Goal: Information Seeking & Learning: Learn about a topic

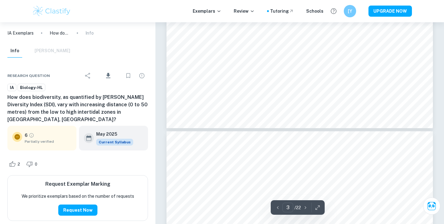
scroll to position [1039, 0]
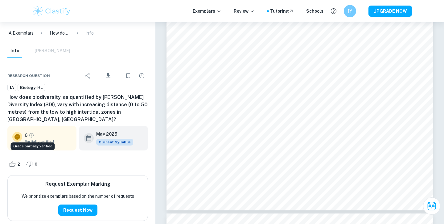
click at [32, 134] on icon "Grade partially verified" at bounding box center [32, 135] width 6 height 6
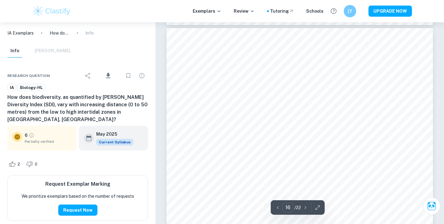
scroll to position [5910, 0]
type input "4"
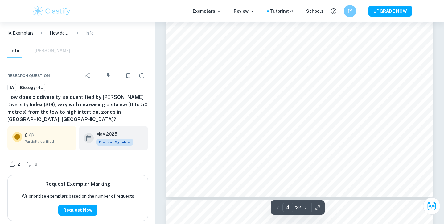
scroll to position [1342, 0]
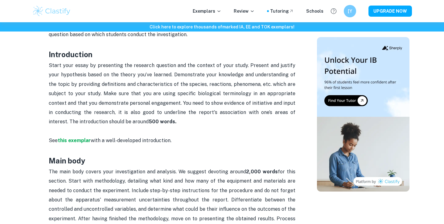
scroll to position [346, 0]
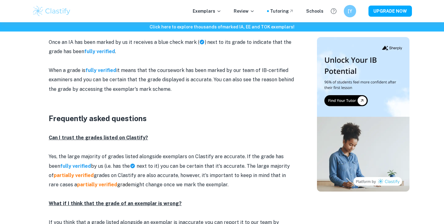
scroll to position [706, 0]
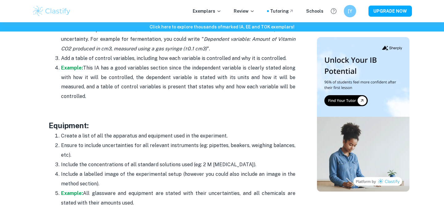
scroll to position [1187, 0]
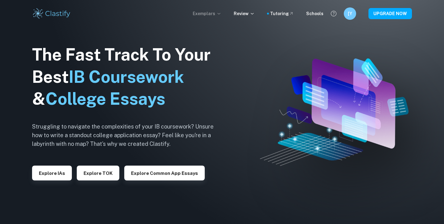
click at [215, 13] on p "Exemplars" at bounding box center [207, 13] width 29 height 7
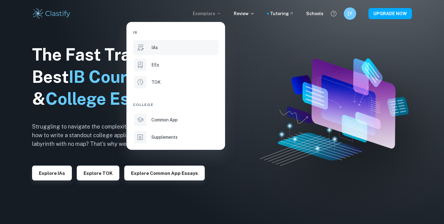
click at [171, 50] on div "IAs" at bounding box center [184, 47] width 66 height 7
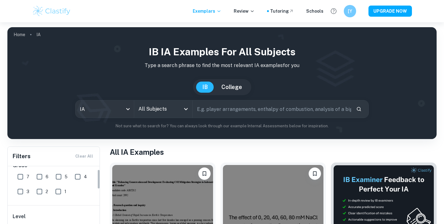
scroll to position [12, 0]
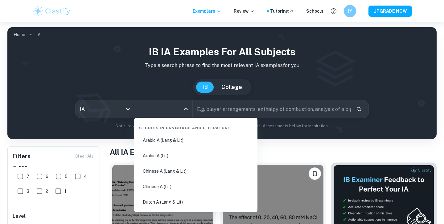
click at [158, 112] on input "All Subjects" at bounding box center [158, 109] width 43 height 12
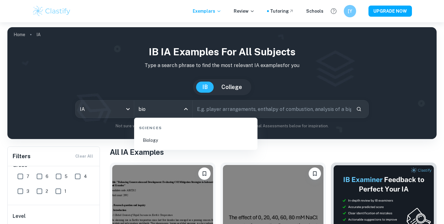
click at [175, 145] on li "Biology" at bounding box center [196, 140] width 118 height 14
type input "Biology"
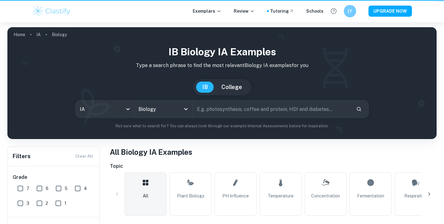
click at [222, 109] on input "text" at bounding box center [272, 108] width 159 height 17
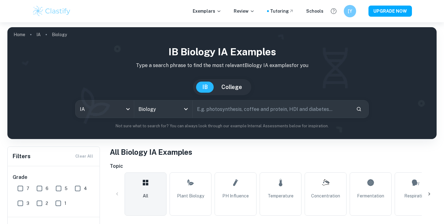
scroll to position [26, 0]
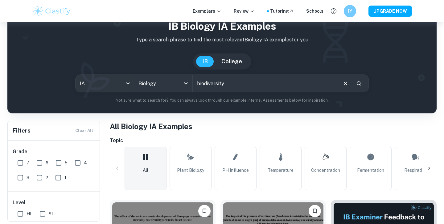
type input "biodiversity"
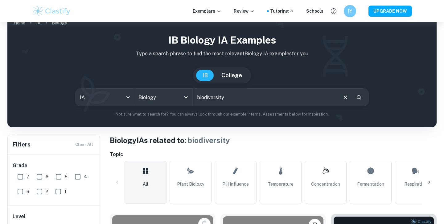
scroll to position [137, 0]
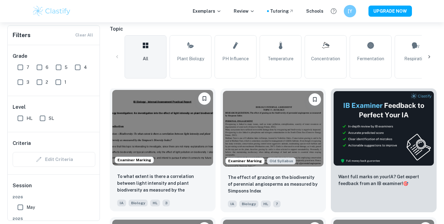
click at [157, 117] on img at bounding box center [162, 128] width 101 height 76
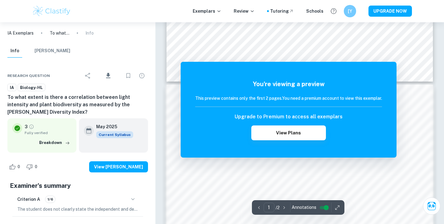
scroll to position [306, 0]
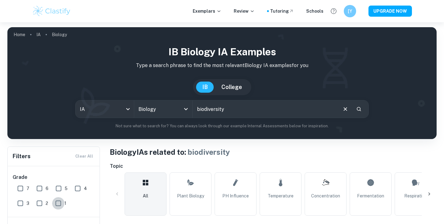
click at [57, 200] on input "1" at bounding box center [58, 203] width 12 height 12
checkbox input "true"
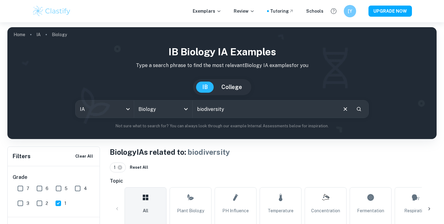
click at [36, 202] on input "2" at bounding box center [39, 203] width 12 height 12
checkbox input "true"
click at [21, 202] on input "3" at bounding box center [20, 203] width 12 height 12
checkbox input "true"
click at [77, 189] on input "4" at bounding box center [78, 188] width 12 height 12
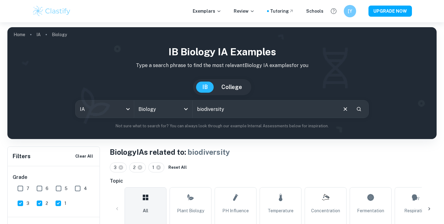
checkbox input "true"
click at [60, 189] on input "5" at bounding box center [58, 188] width 12 height 12
checkbox input "true"
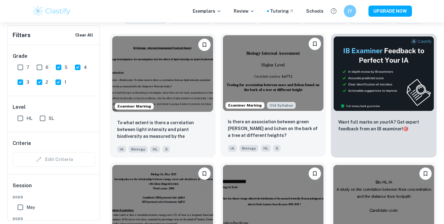
click at [277, 74] on img at bounding box center [273, 73] width 101 height 76
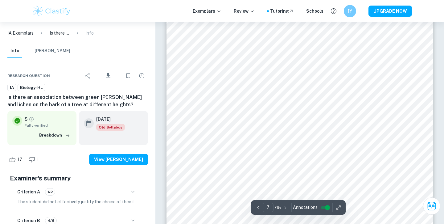
scroll to position [2473, 0]
type input "6"
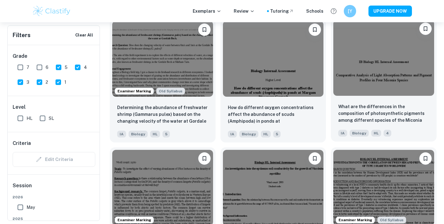
scroll to position [612, 0]
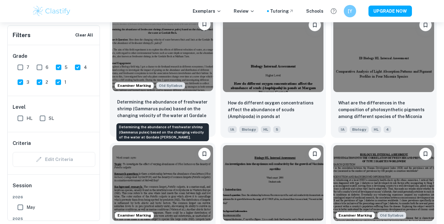
click at [182, 110] on p "Determining the abundance of freshwater shrimp (Gammarus pulex) based on the ch…" at bounding box center [162, 108] width 91 height 21
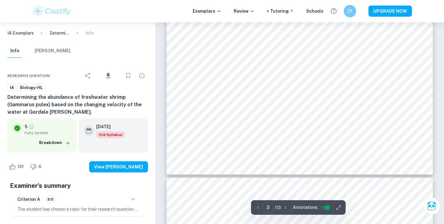
scroll to position [1176, 0]
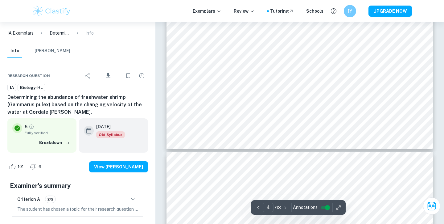
type input "3"
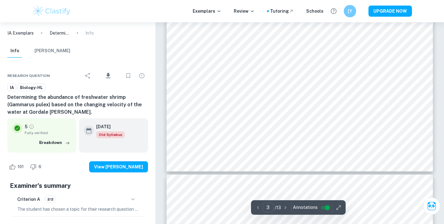
scroll to position [1047, 0]
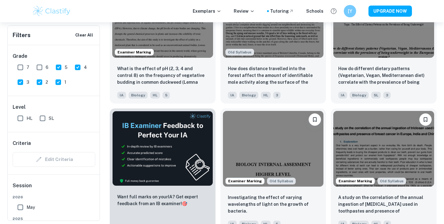
scroll to position [904, 0]
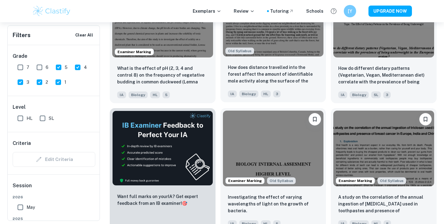
click at [296, 52] on img at bounding box center [273, 19] width 101 height 76
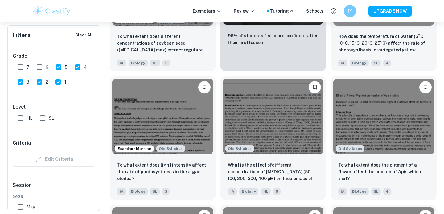
scroll to position [1234, 0]
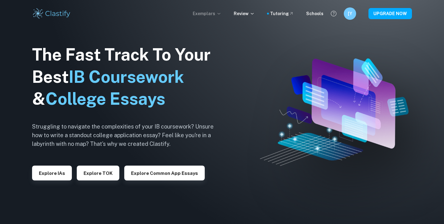
click at [213, 11] on p "Exemplars" at bounding box center [207, 13] width 29 height 7
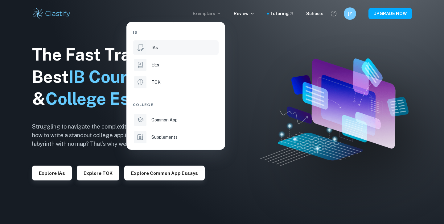
click at [189, 48] on div "IAs" at bounding box center [184, 47] width 66 height 7
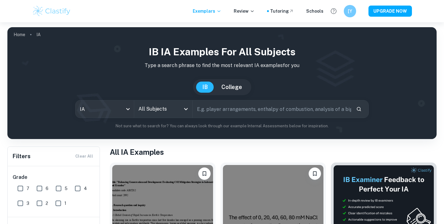
click at [155, 106] on input "All Subjects" at bounding box center [158, 109] width 43 height 12
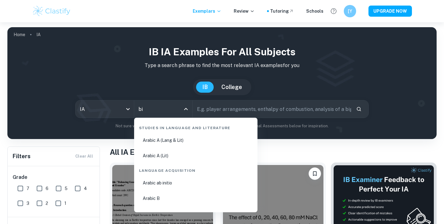
type input "bio"
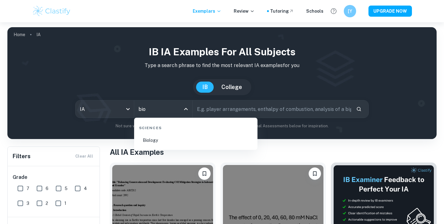
click at [156, 146] on li "Biology" at bounding box center [196, 140] width 118 height 14
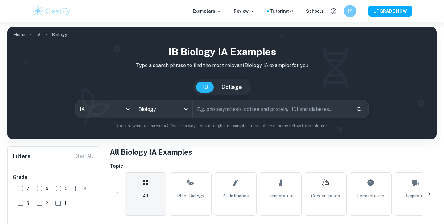
click at [217, 111] on input "text" at bounding box center [272, 108] width 159 height 17
type input "biodiversity, distance"
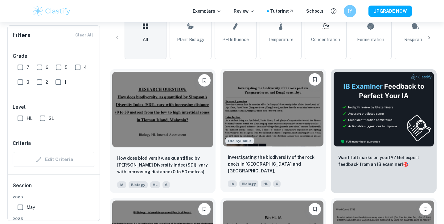
scroll to position [159, 0]
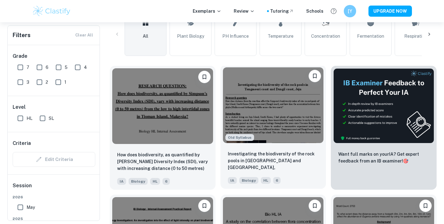
click at [289, 111] on img at bounding box center [273, 105] width 101 height 76
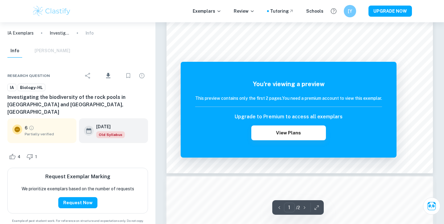
scroll to position [137, 0]
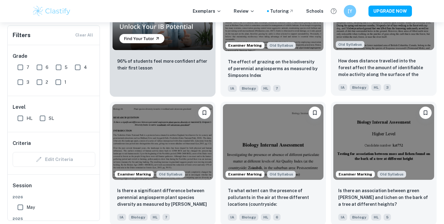
scroll to position [511, 0]
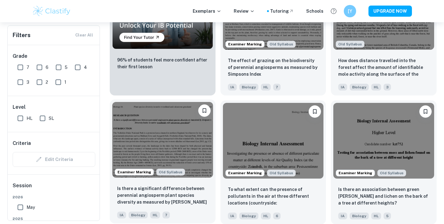
click at [184, 139] on img at bounding box center [162, 140] width 101 height 76
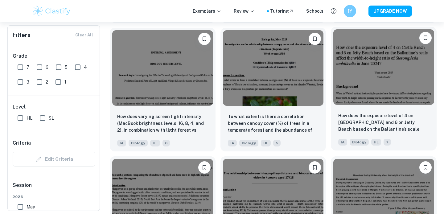
scroll to position [750, 0]
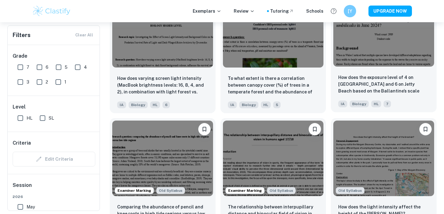
click at [399, 55] on img at bounding box center [383, 29] width 101 height 76
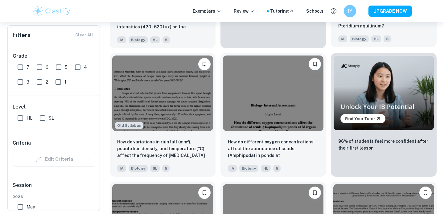
scroll to position [1721, 0]
